Goal: Check status: Check status

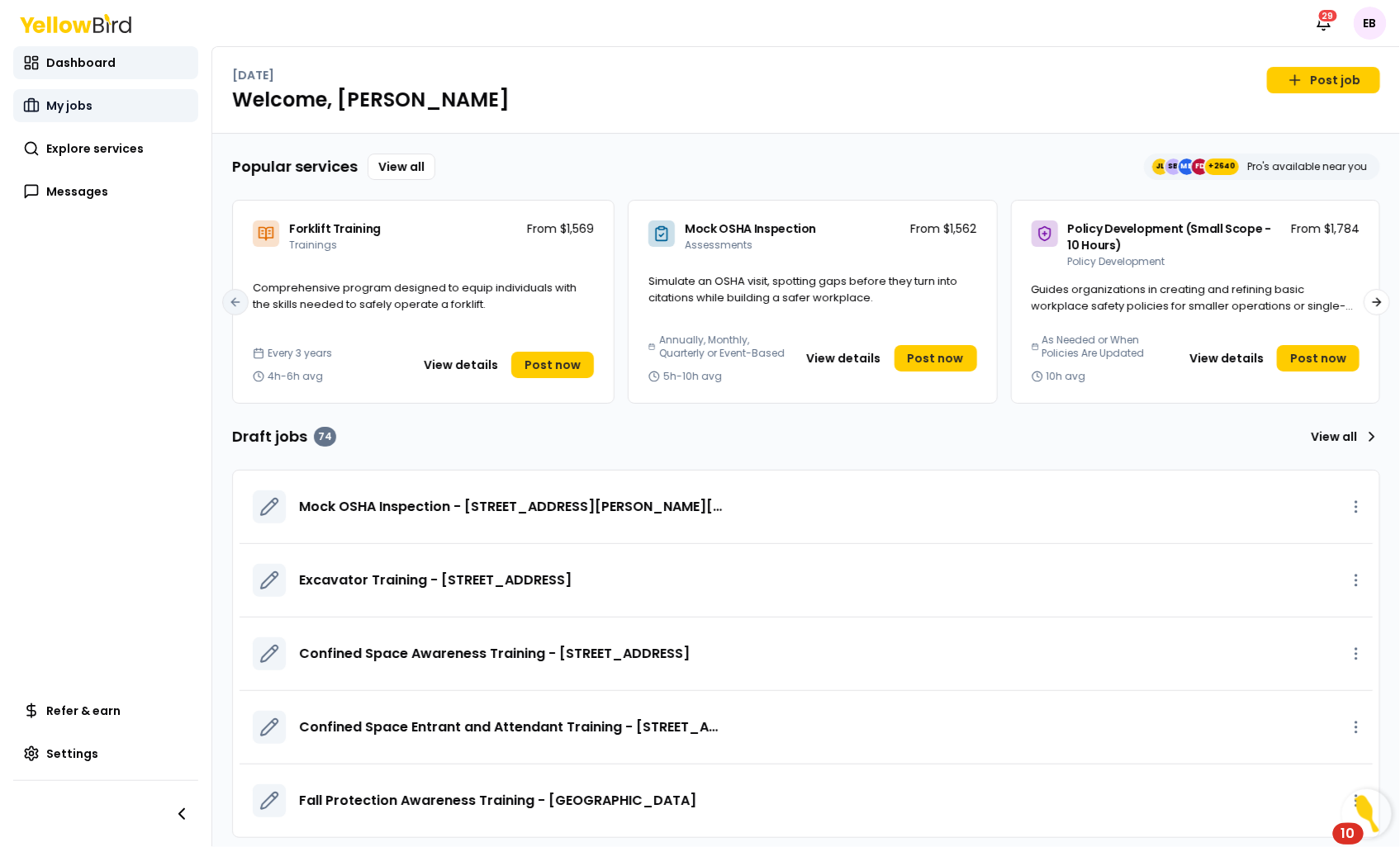
click at [67, 113] on span "My jobs" at bounding box center [70, 105] width 47 height 16
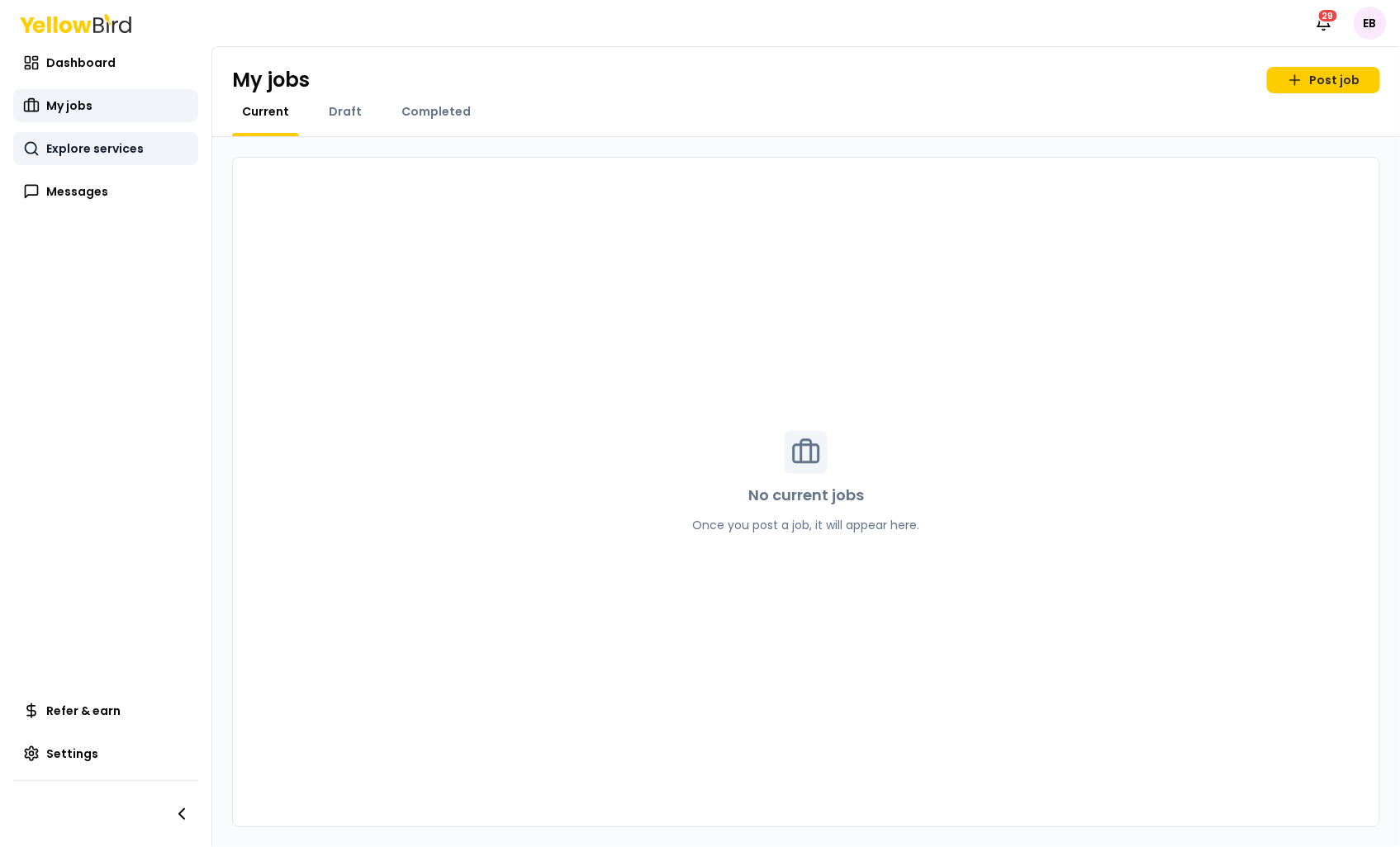
click at [71, 151] on span "Explore services" at bounding box center [95, 148] width 97 height 16
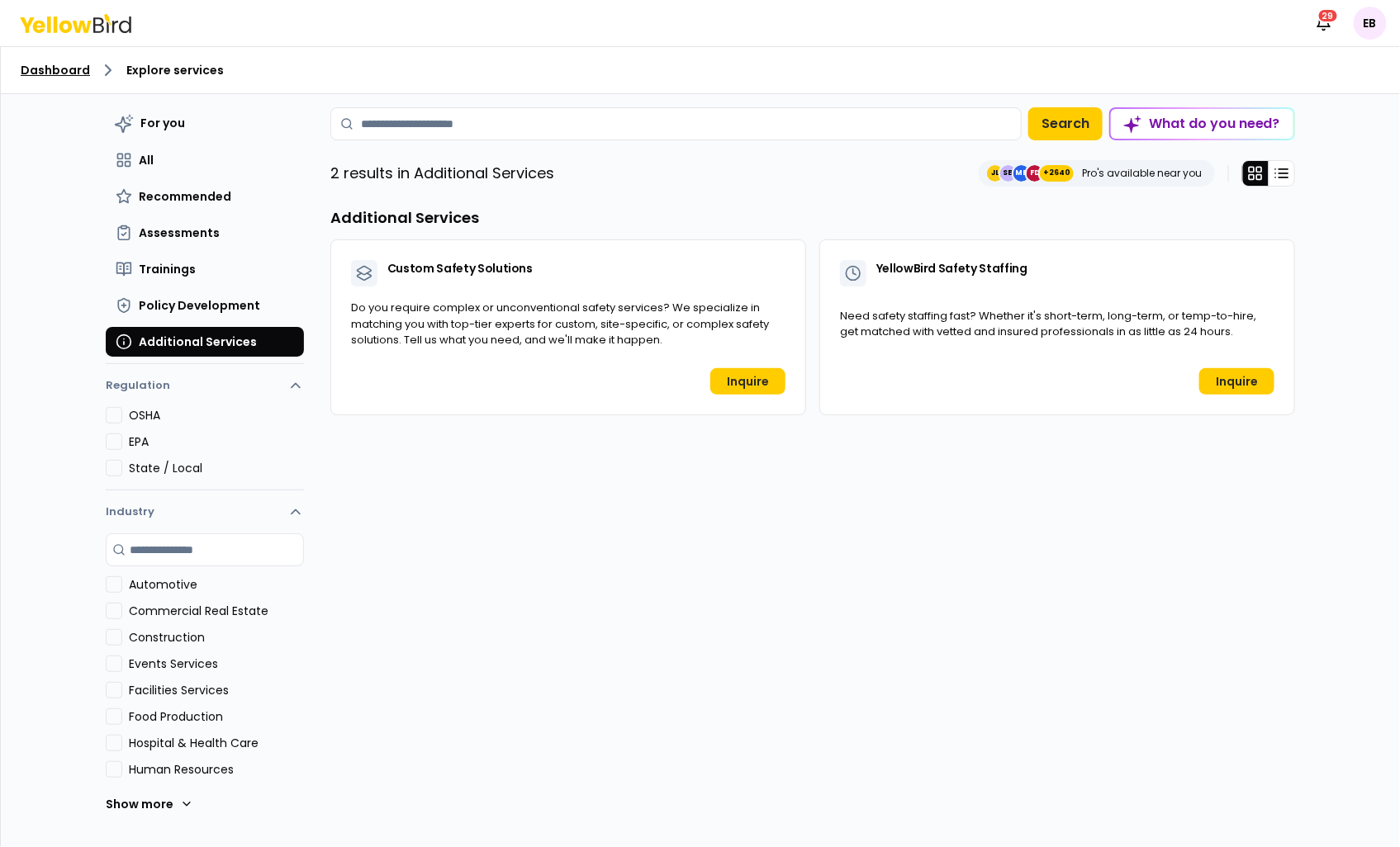
click at [50, 62] on link "Dashboard" at bounding box center [55, 70] width 70 height 16
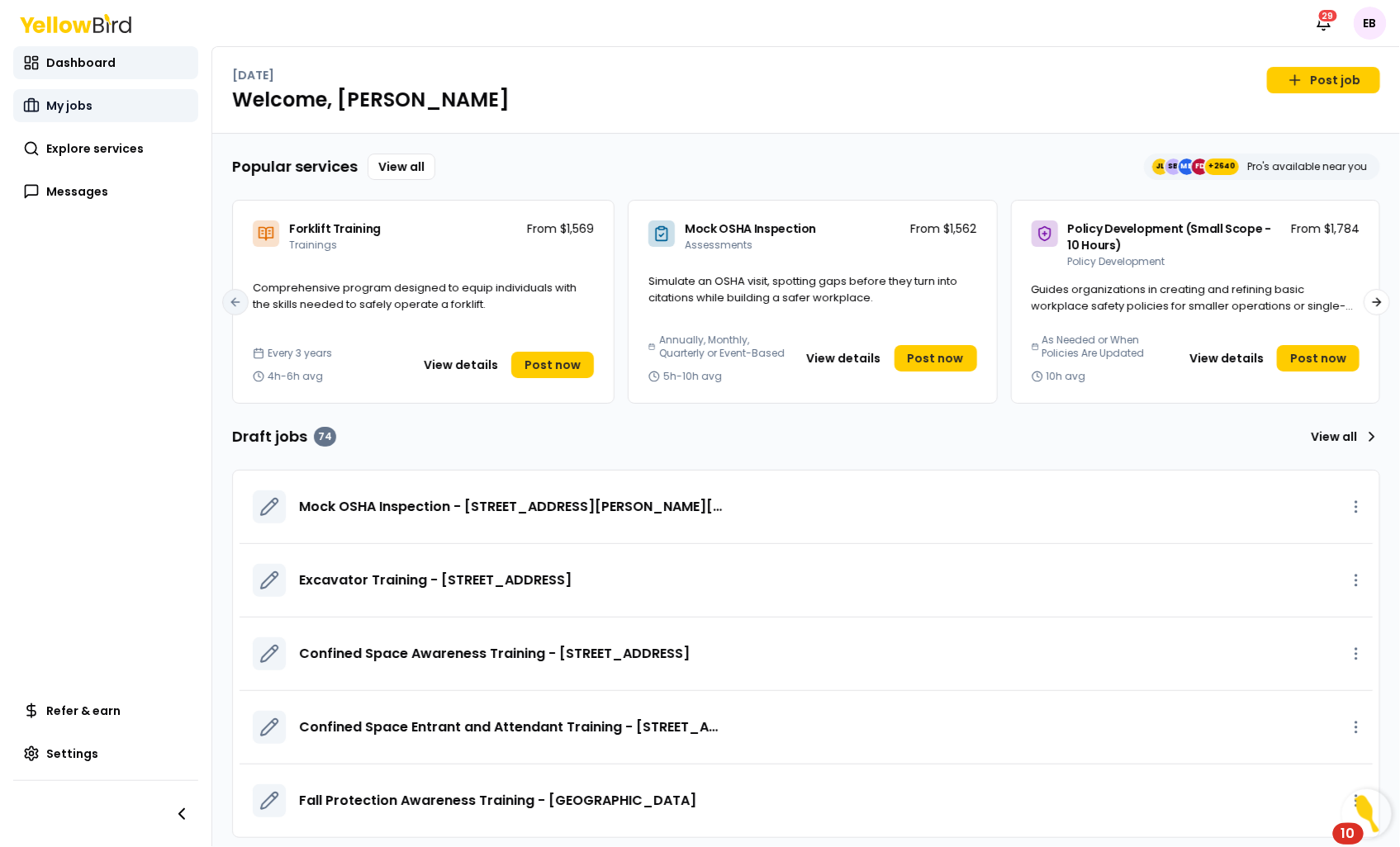
click at [125, 109] on link "My jobs" at bounding box center [106, 106] width 185 height 33
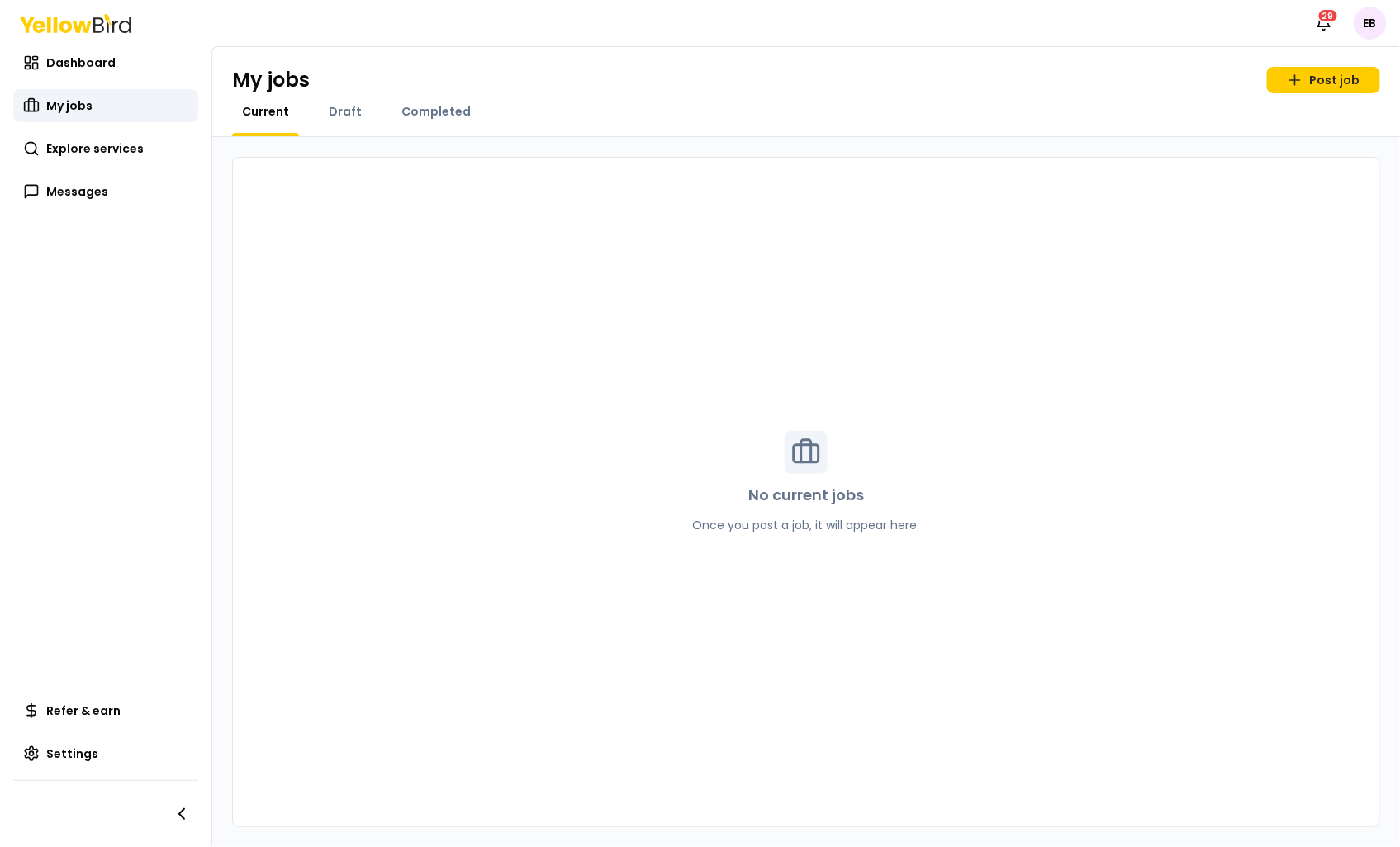
click at [442, 95] on div "My jobs Post job Current Draft Completed" at bounding box center [806, 91] width 1188 height 90
click at [457, 103] on span "Completed" at bounding box center [436, 111] width 70 height 16
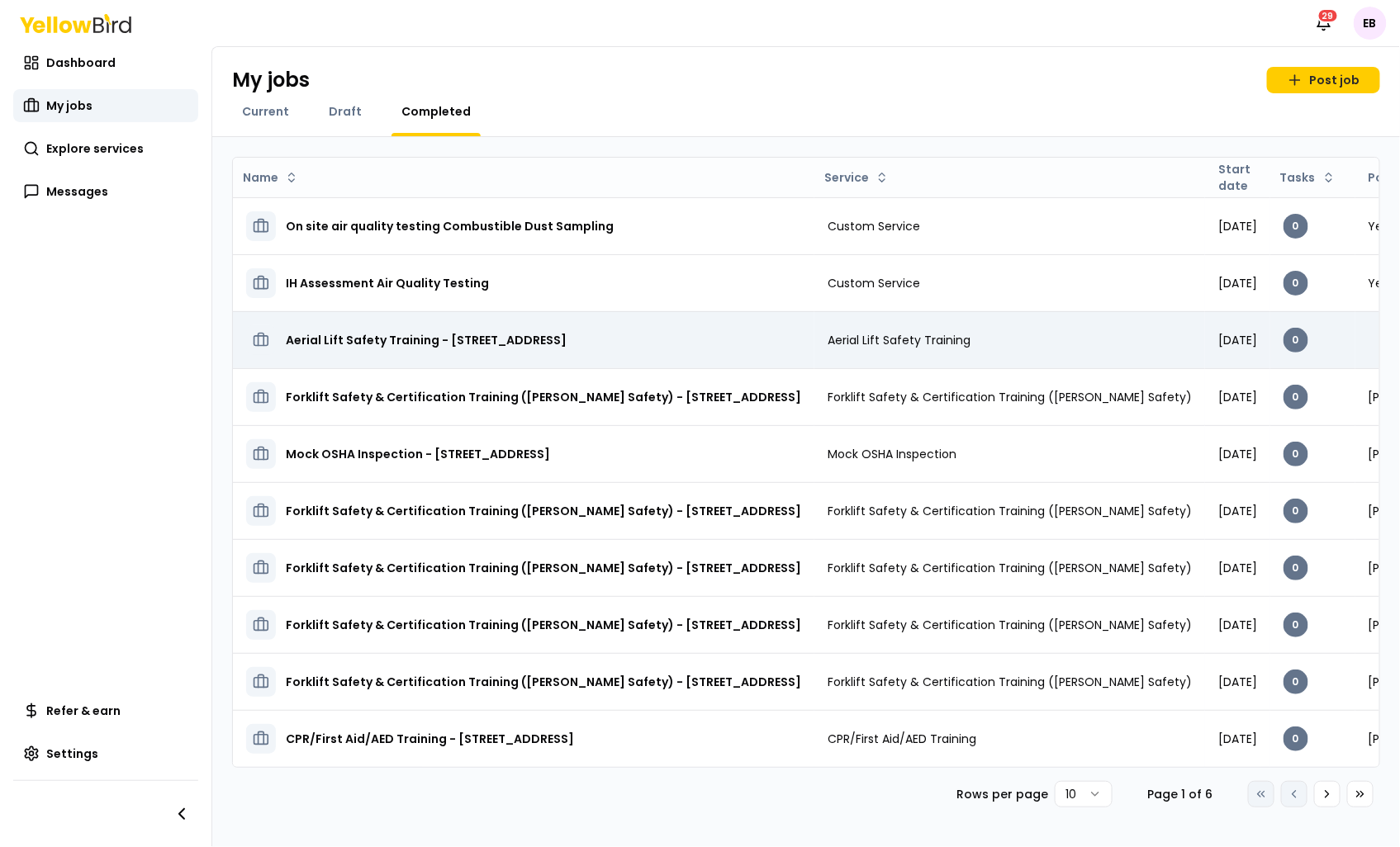
click at [755, 348] on div "Aerial Lift Safety Training - [STREET_ADDRESS]" at bounding box center [523, 340] width 556 height 30
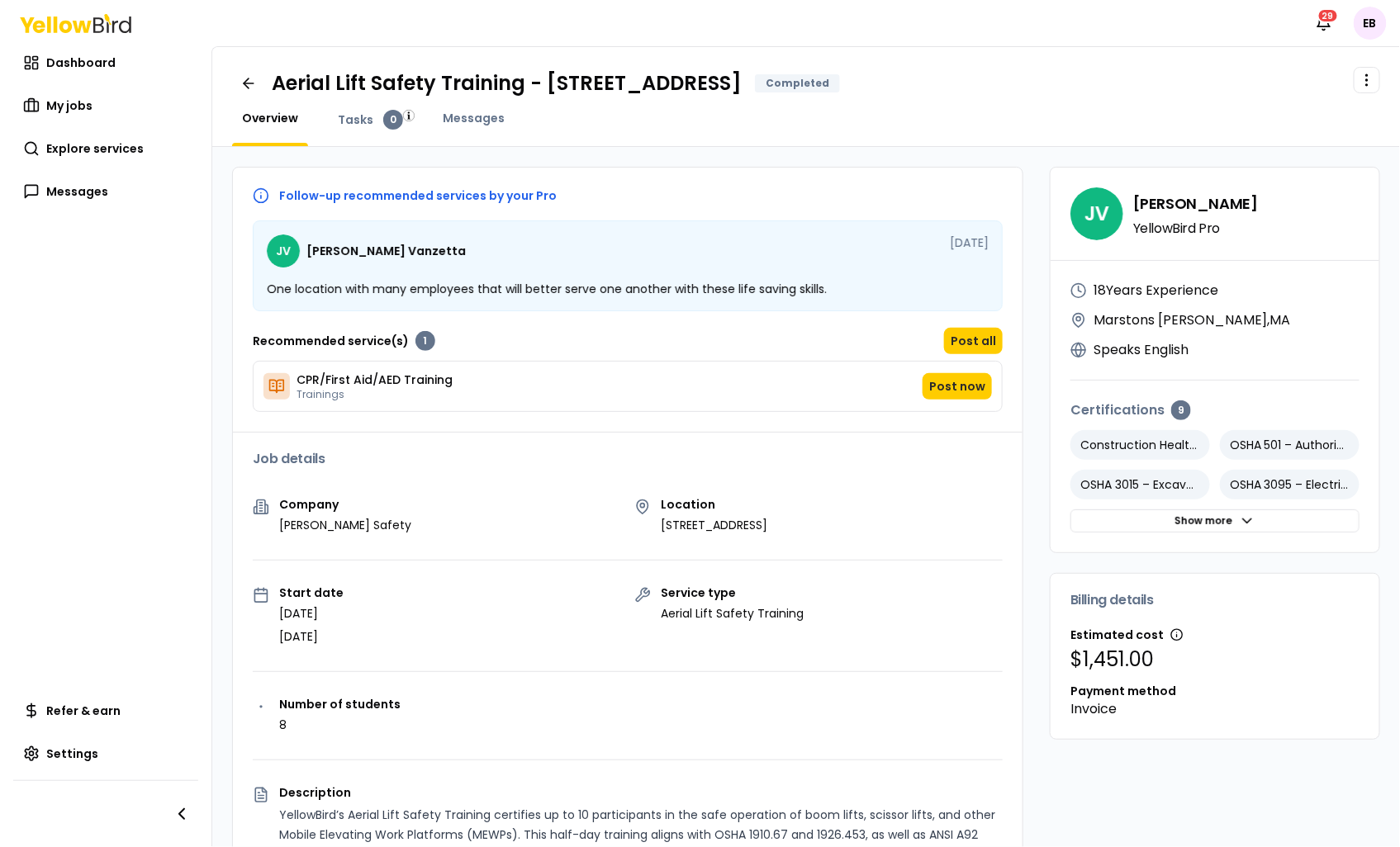
click at [1146, 670] on p "$1,451.00" at bounding box center [1215, 660] width 289 height 27
click at [1235, 532] on button "Show more" at bounding box center [1215, 521] width 289 height 23
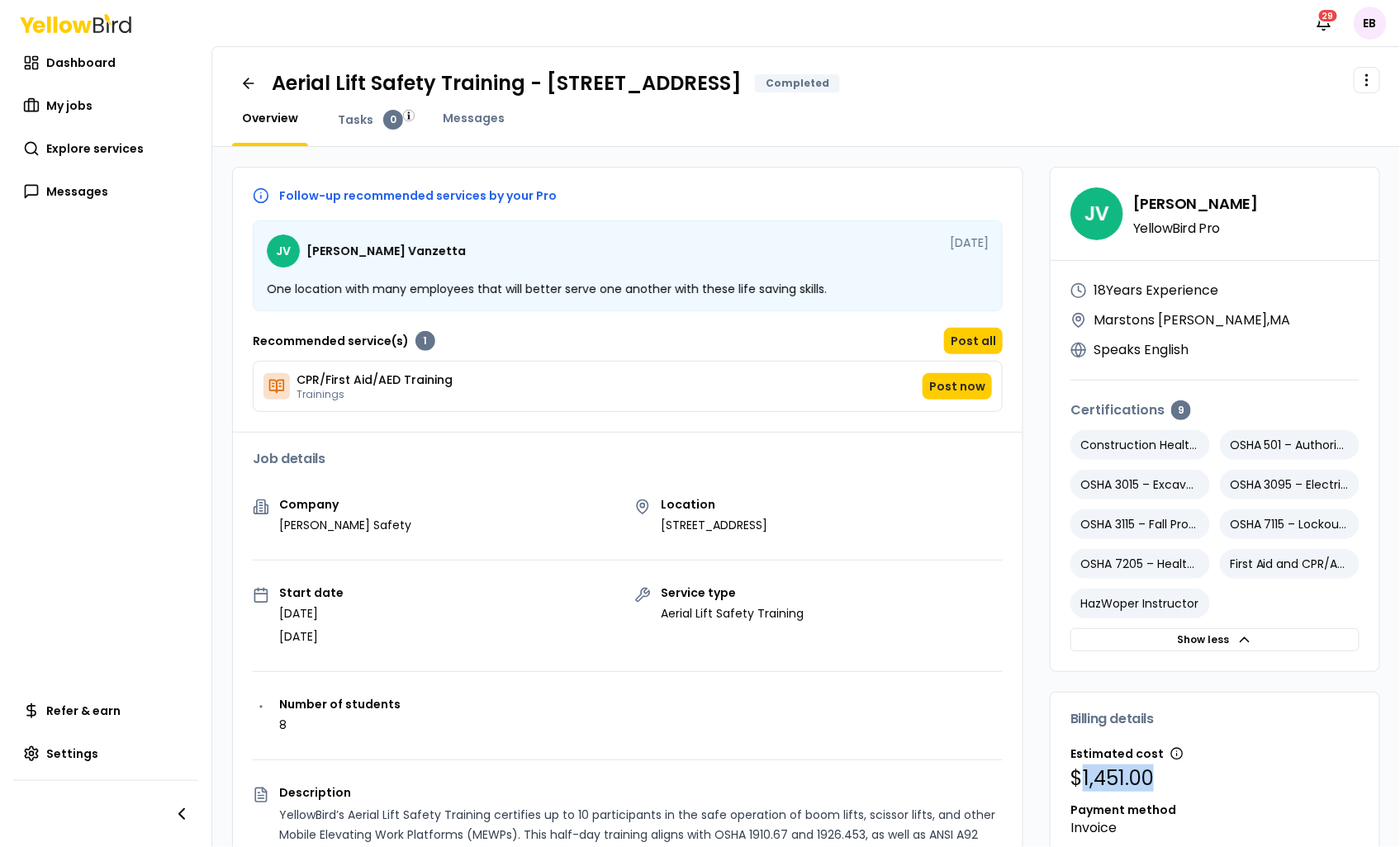
drag, startPoint x: 1067, startPoint y: 774, endPoint x: 1177, endPoint y: 778, distance: 110.1
click at [1160, 778] on p "$1,451.00" at bounding box center [1215, 779] width 289 height 27
copy p "1,451.00"
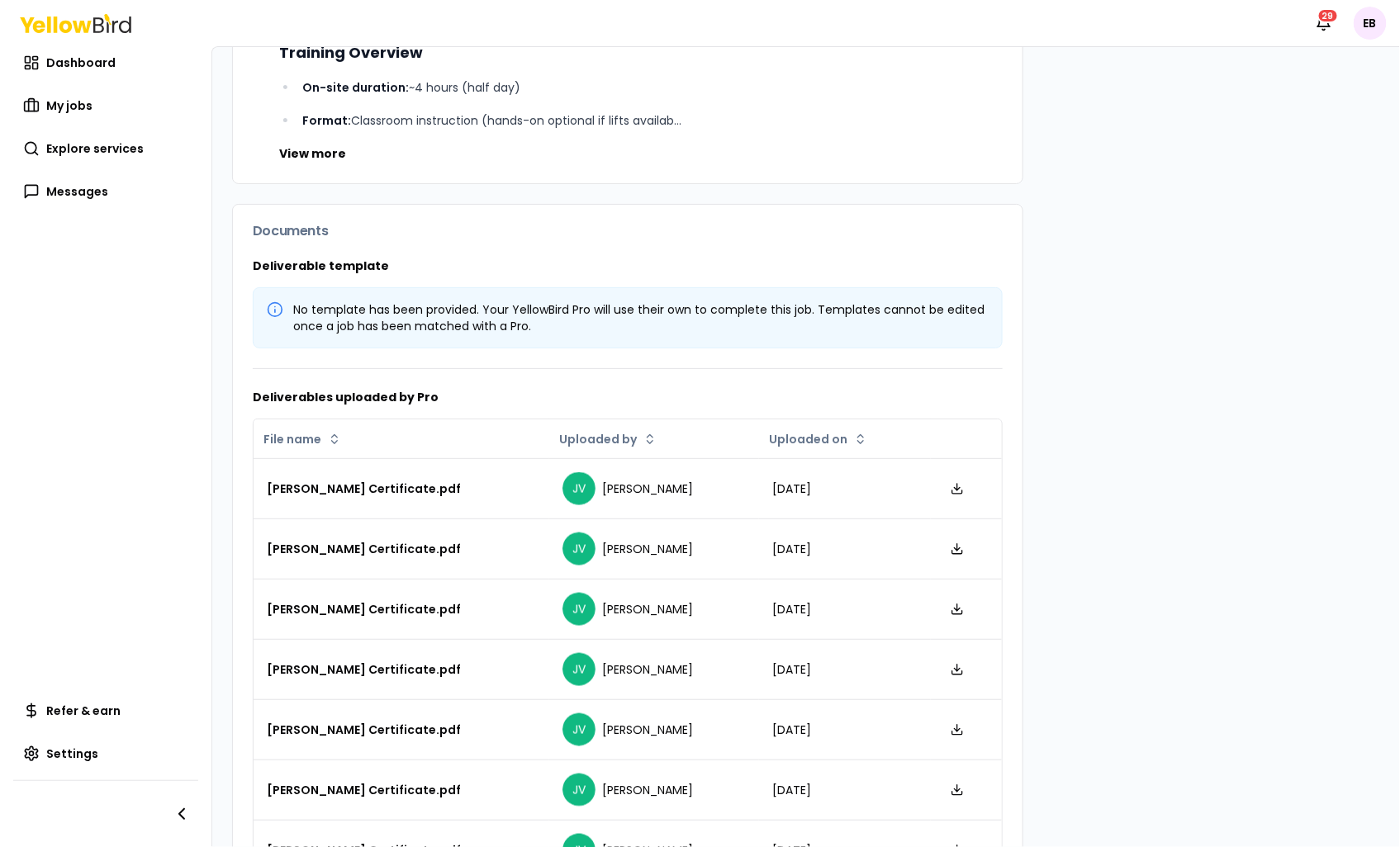
scroll to position [881, 0]
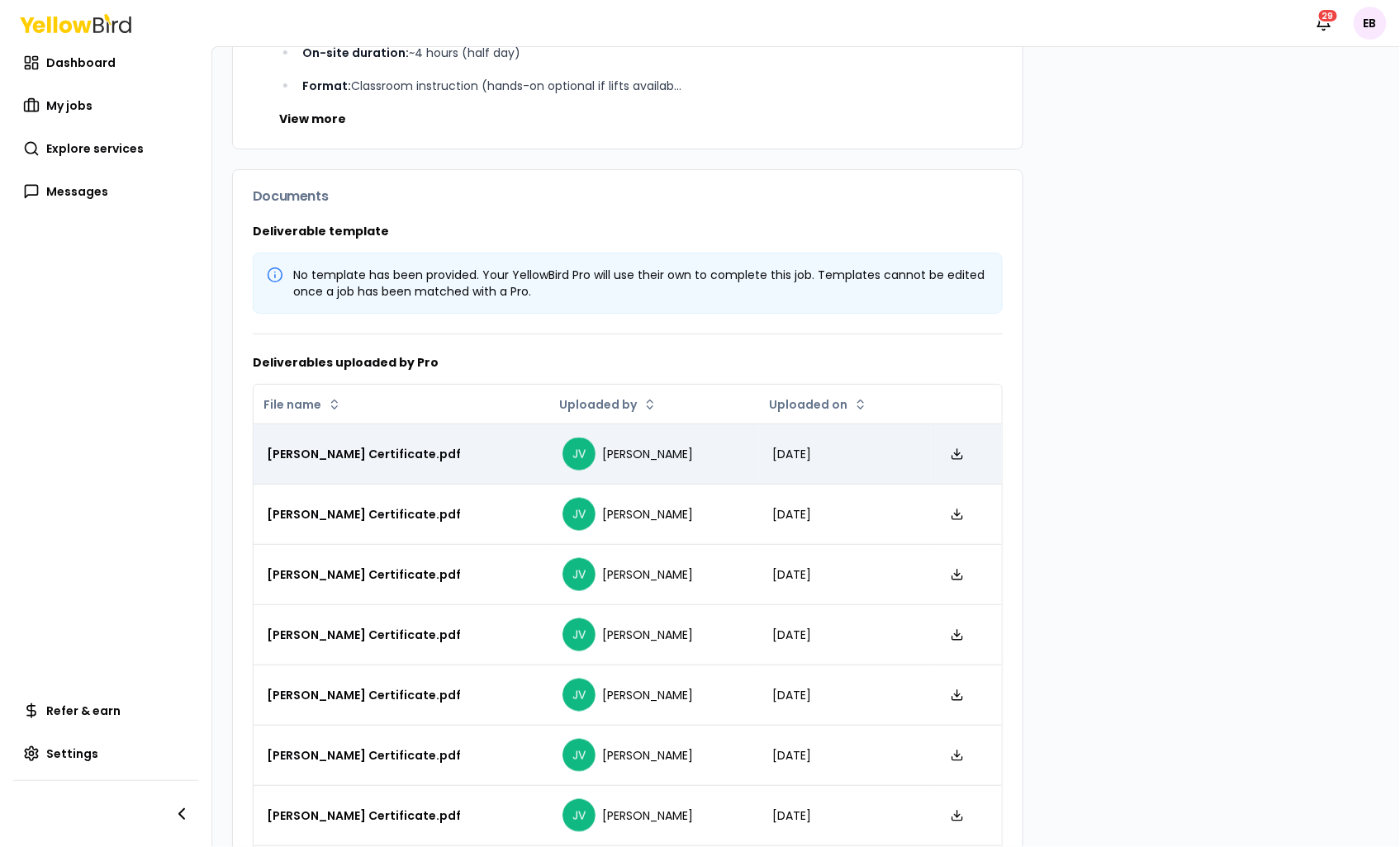
click at [835, 455] on div "[DATE]" at bounding box center [845, 454] width 146 height 16
click at [962, 456] on td at bounding box center [966, 454] width 71 height 60
click at [944, 467] on link at bounding box center [958, 454] width 27 height 27
